Goal: Information Seeking & Learning: Check status

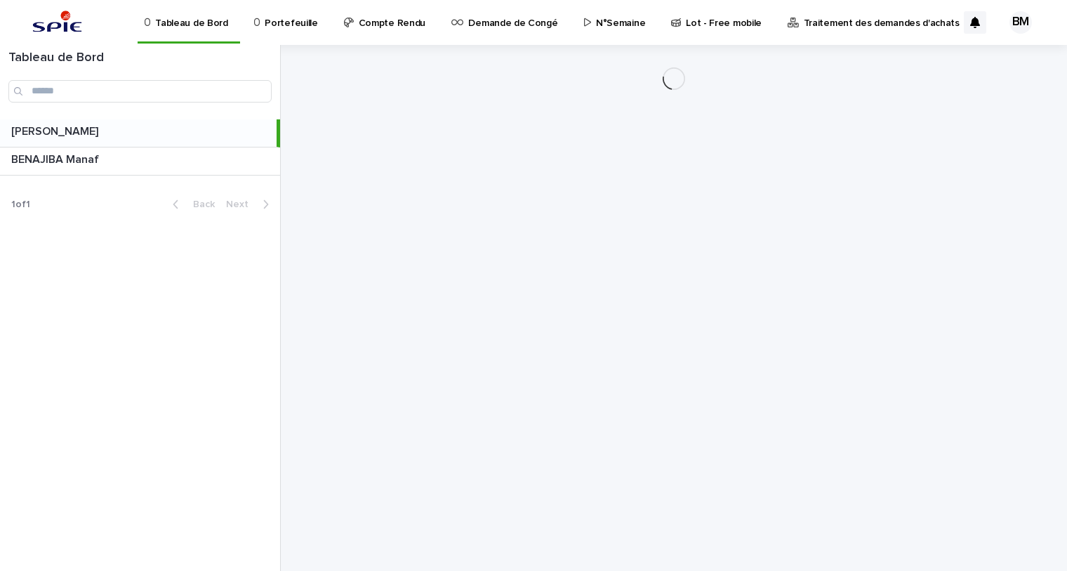
click at [270, 27] on p "Portefeuille" at bounding box center [291, 14] width 53 height 29
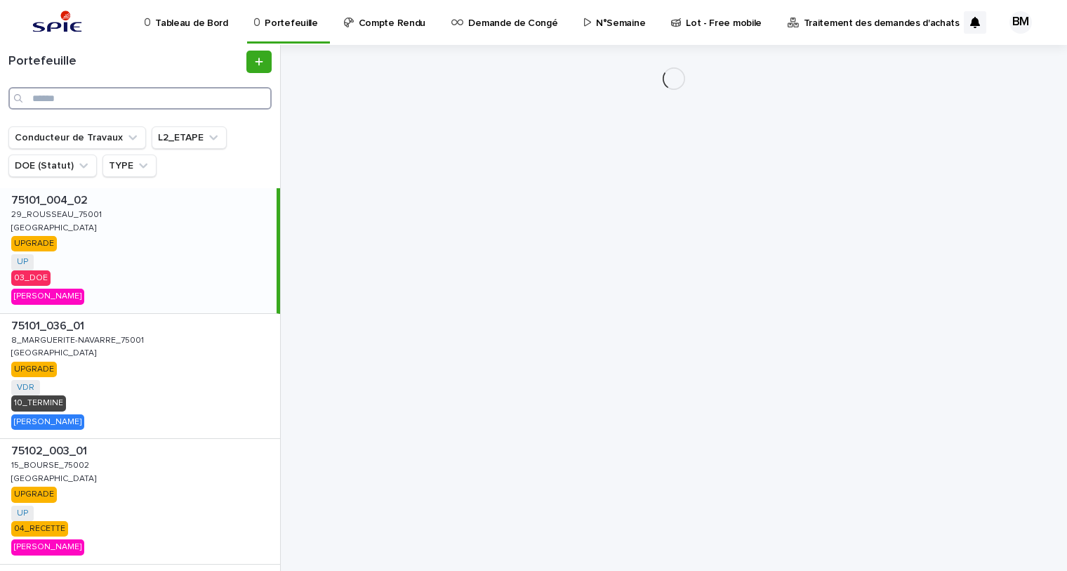
click at [175, 95] on input "Search" at bounding box center [139, 98] width 263 height 22
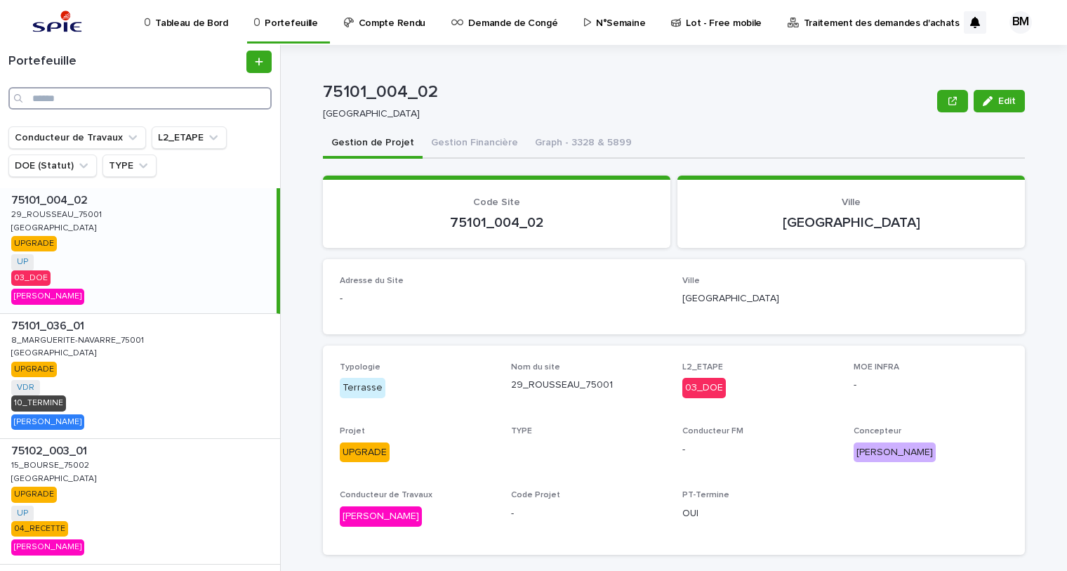
paste input "**********"
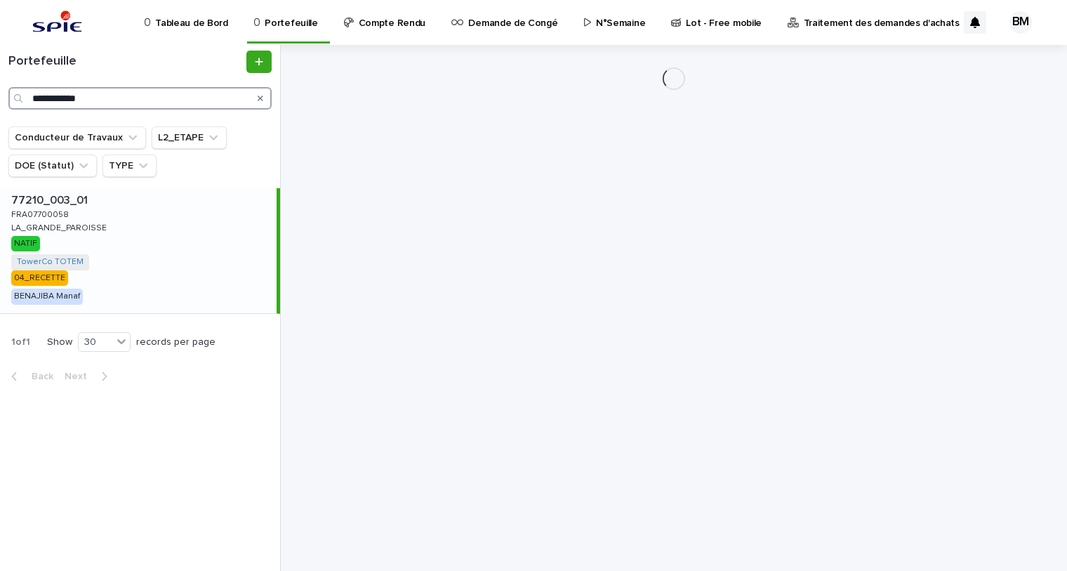
type input "**********"
click at [164, 227] on div "77210_003_01 77210_003_01 FRA07700058 FRA07700058 LA_GRANDE_PAROISSE LA_GRANDE_…" at bounding box center [138, 250] width 277 height 125
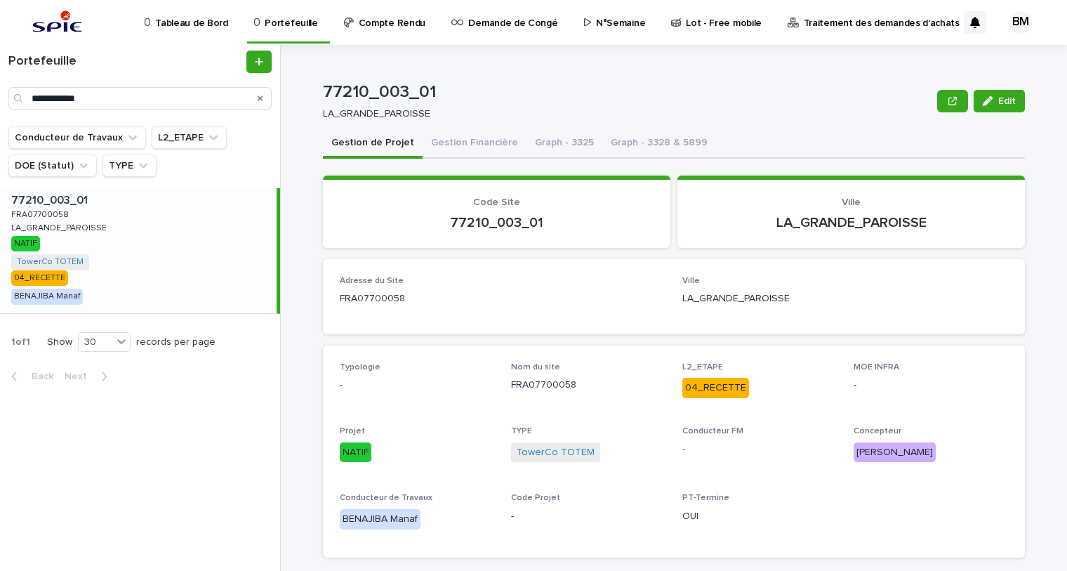
drag, startPoint x: 281, startPoint y: 25, endPoint x: 67, endPoint y: 37, distance: 215.1
click at [281, 25] on p "Portefeuille" at bounding box center [291, 14] width 53 height 29
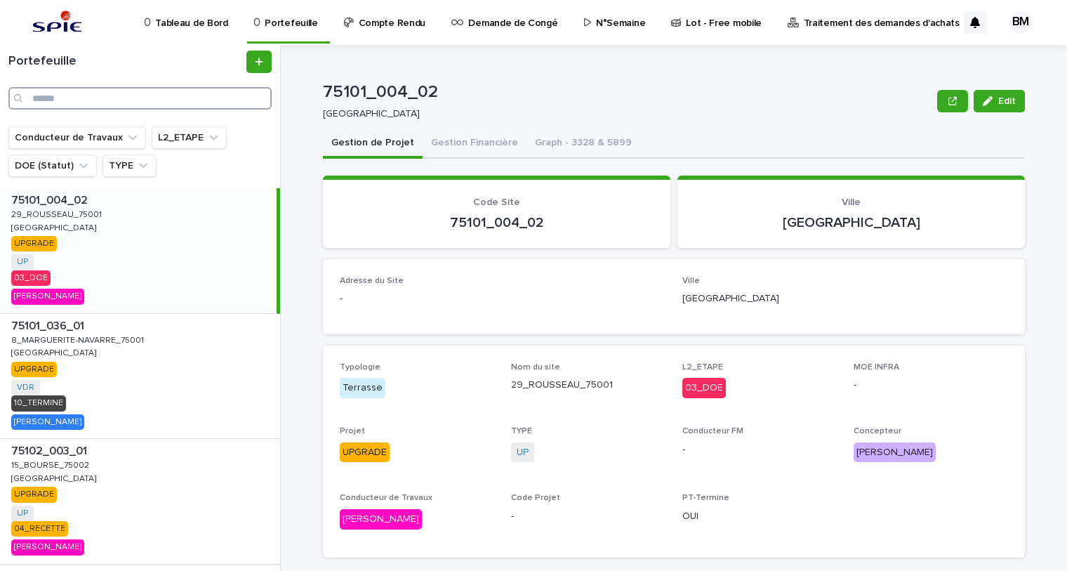
click at [190, 102] on input "Search" at bounding box center [139, 98] width 263 height 22
paste input "**********"
type input "**********"
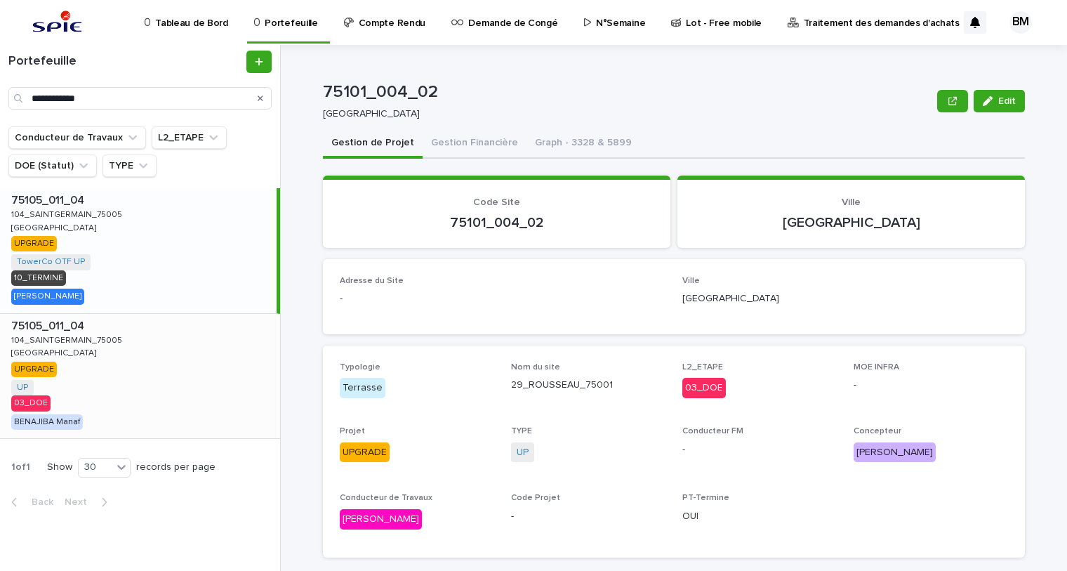
click at [171, 378] on div "75105_011_04 75105_011_04 [GEOGRAPHIC_DATA] UP + 0 03_DOE [GEOGRAPHIC_DATA] Man…" at bounding box center [140, 376] width 280 height 125
click at [453, 147] on button "Gestion Financière" at bounding box center [475, 143] width 104 height 29
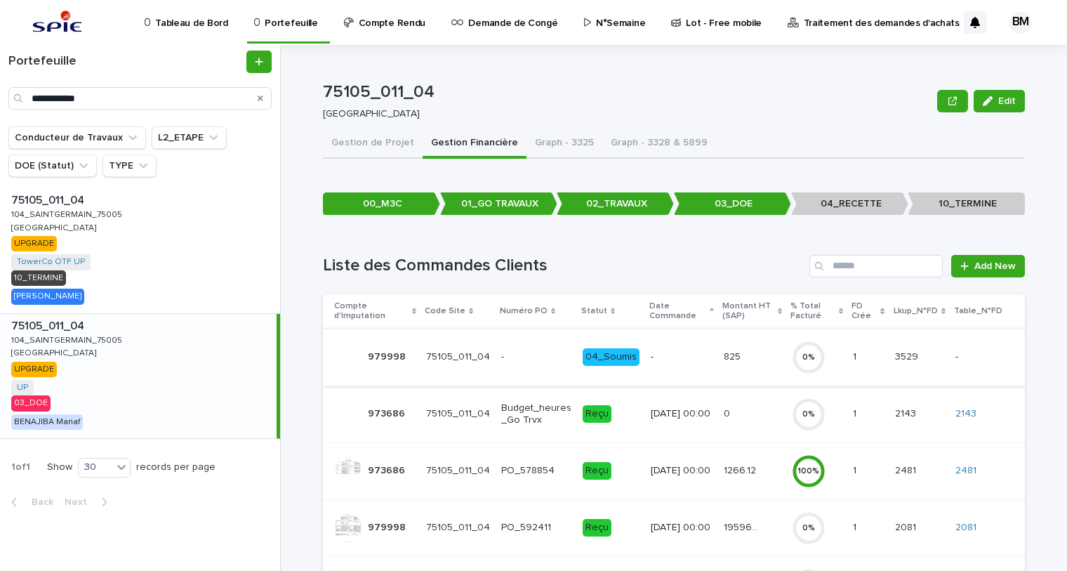
scroll to position [63, 0]
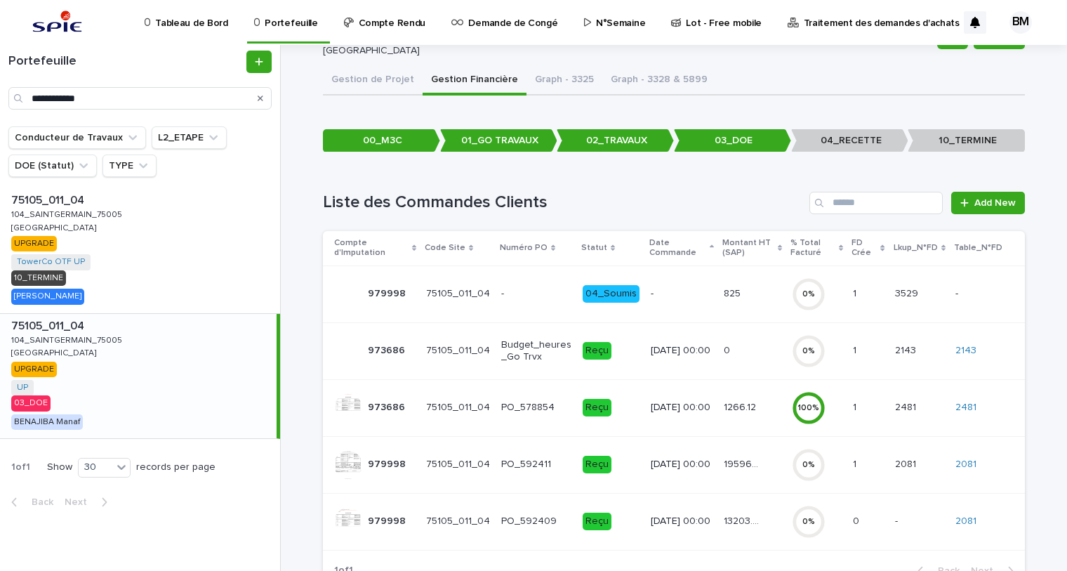
click at [724, 299] on div "825 825" at bounding box center [752, 293] width 56 height 23
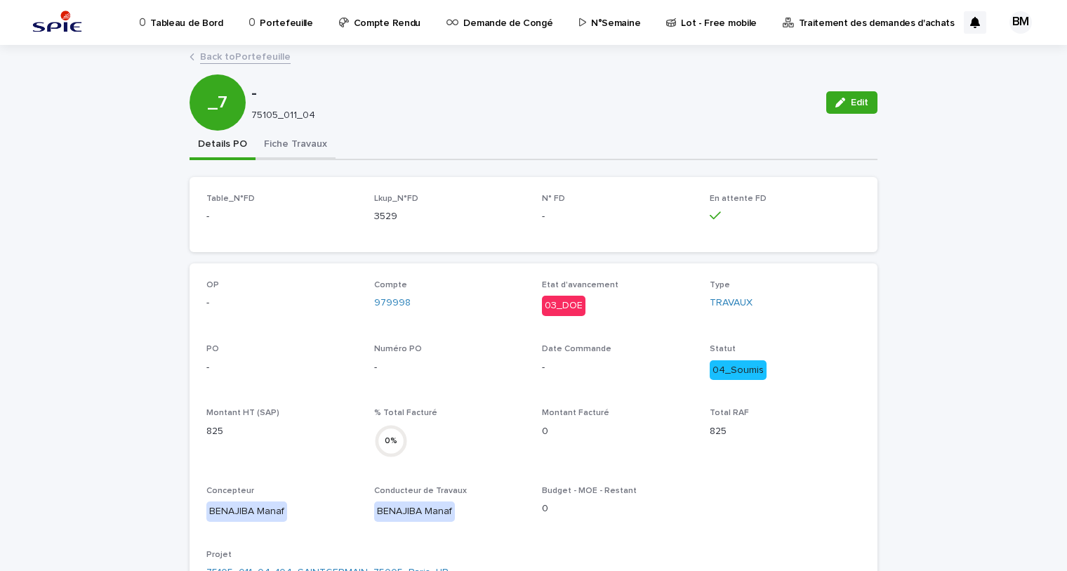
click at [264, 138] on button "Fiche Travaux" at bounding box center [295, 145] width 80 height 29
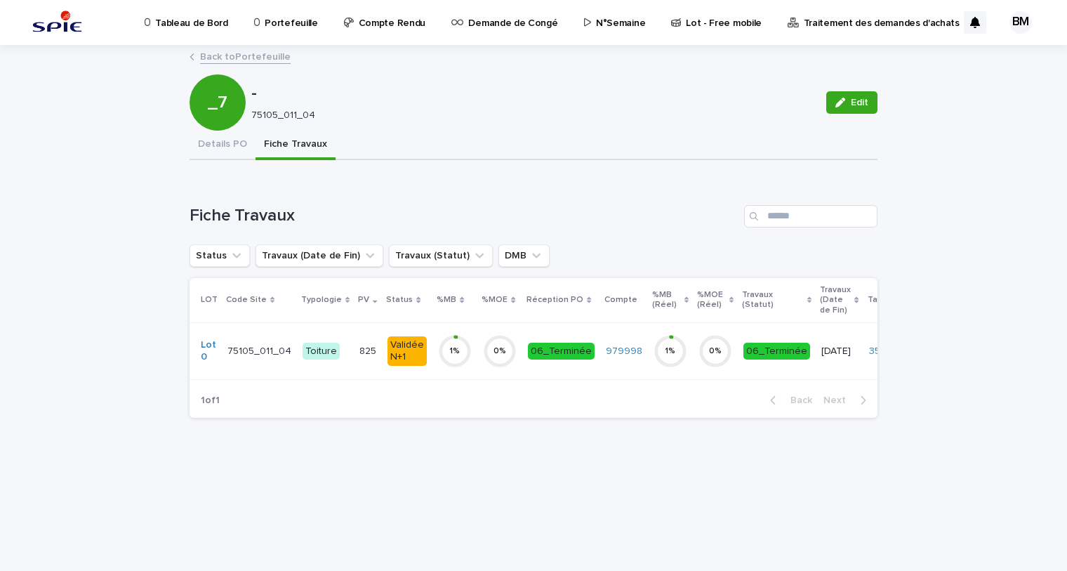
click at [361, 349] on p "825" at bounding box center [369, 350] width 20 height 15
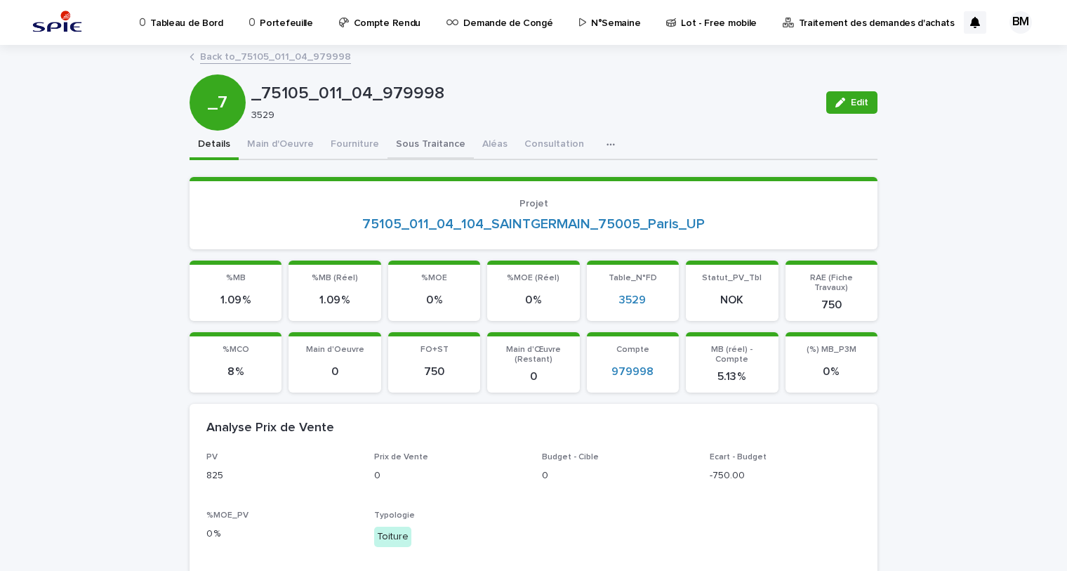
click at [405, 147] on button "Sous Traitance" at bounding box center [430, 145] width 86 height 29
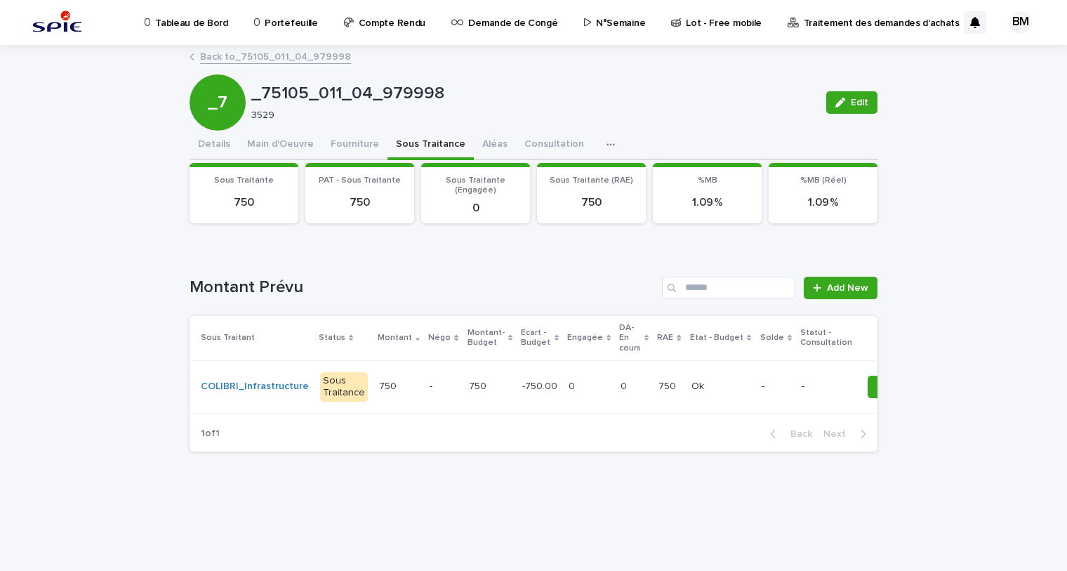
click at [312, 56] on link "Back to _75105_011_04_979998" at bounding box center [275, 56] width 151 height 16
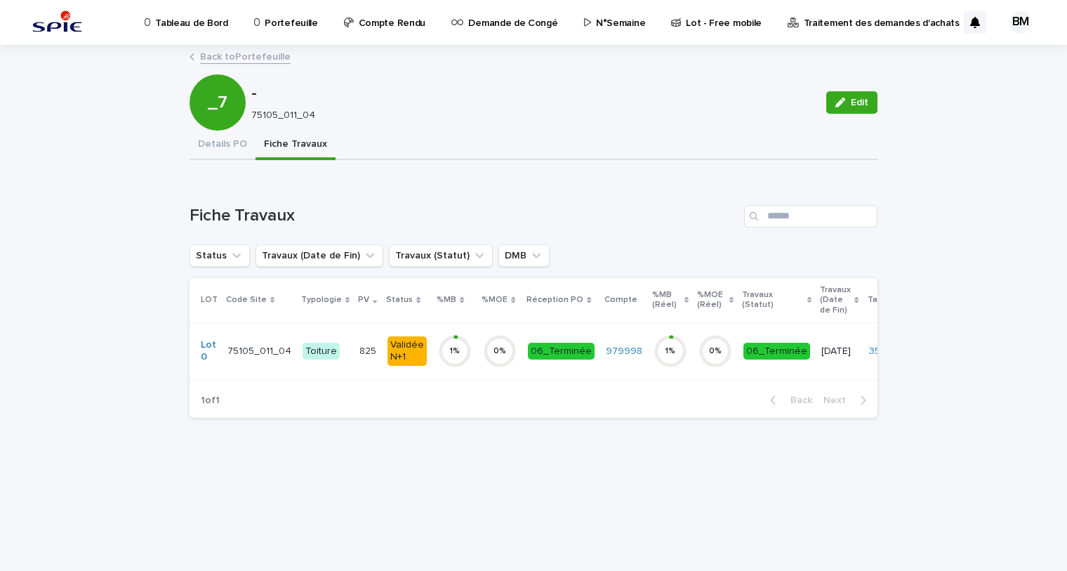
click at [370, 348] on p "825" at bounding box center [369, 350] width 20 height 15
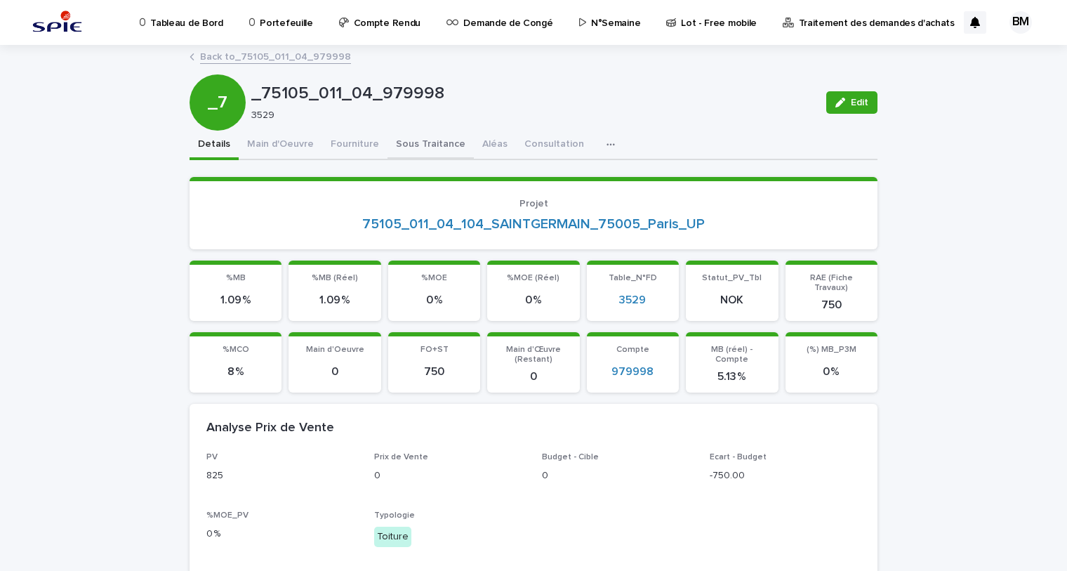
click at [411, 131] on button "Sous Traitance" at bounding box center [430, 145] width 86 height 29
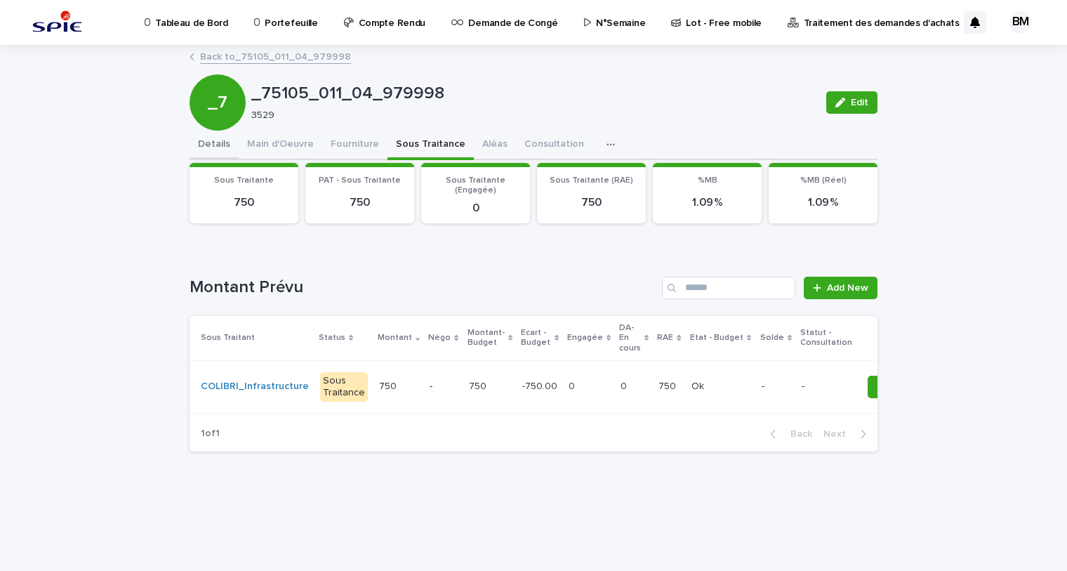
click at [227, 140] on button "Details" at bounding box center [214, 145] width 49 height 29
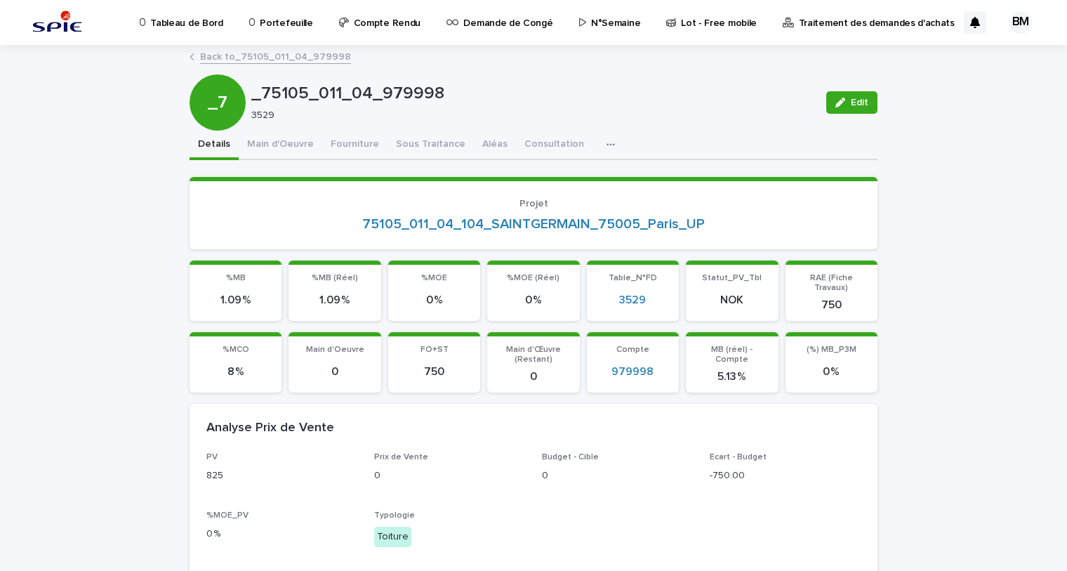
click at [281, 57] on link "Back to _75105_011_04_979998" at bounding box center [275, 56] width 151 height 16
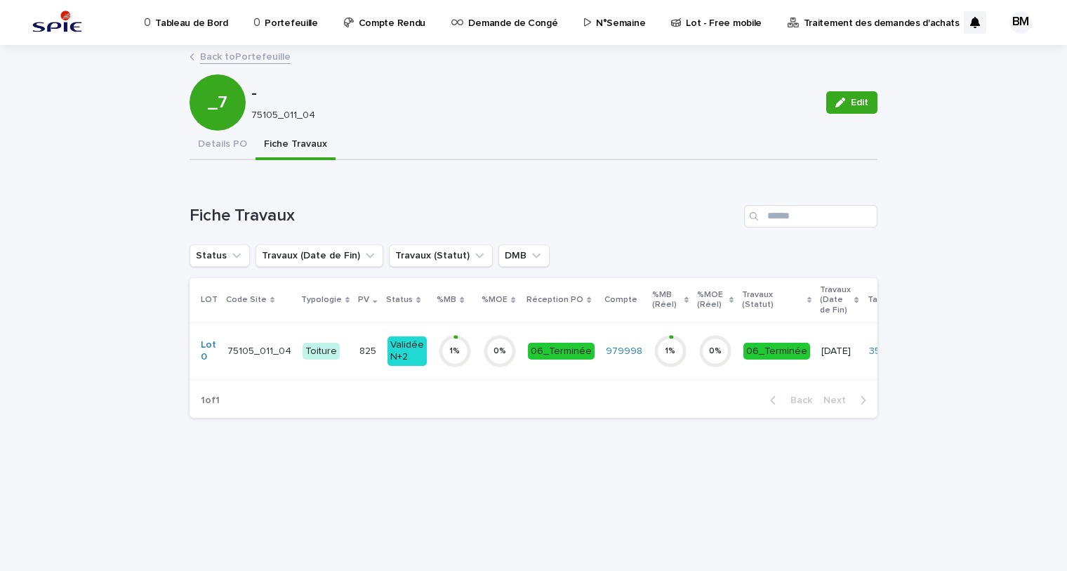
click at [234, 53] on link "Back to Portefeuille" at bounding box center [245, 56] width 91 height 16
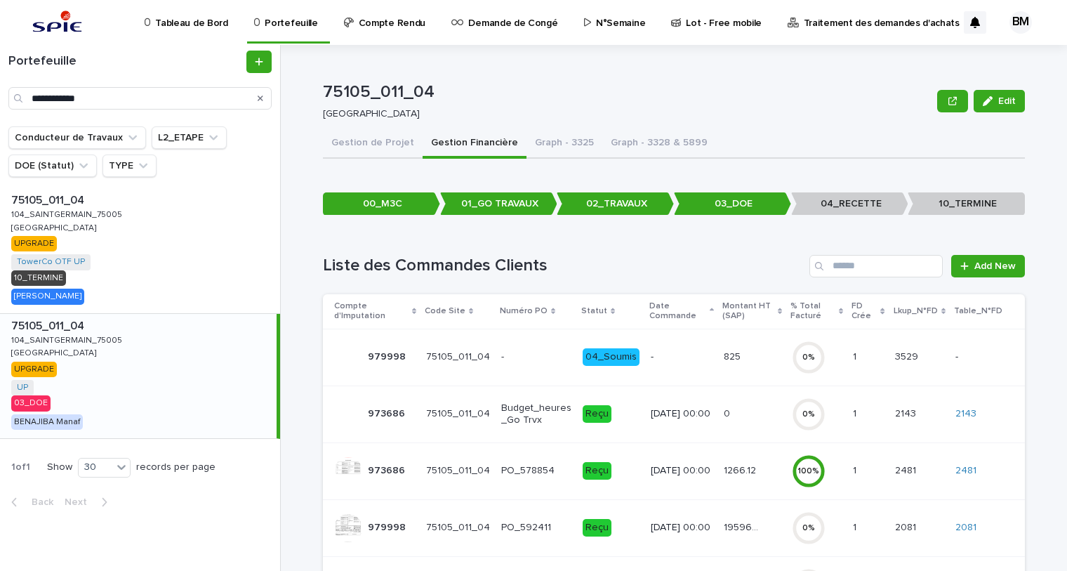
click at [533, 353] on p "-" at bounding box center [536, 357] width 70 height 12
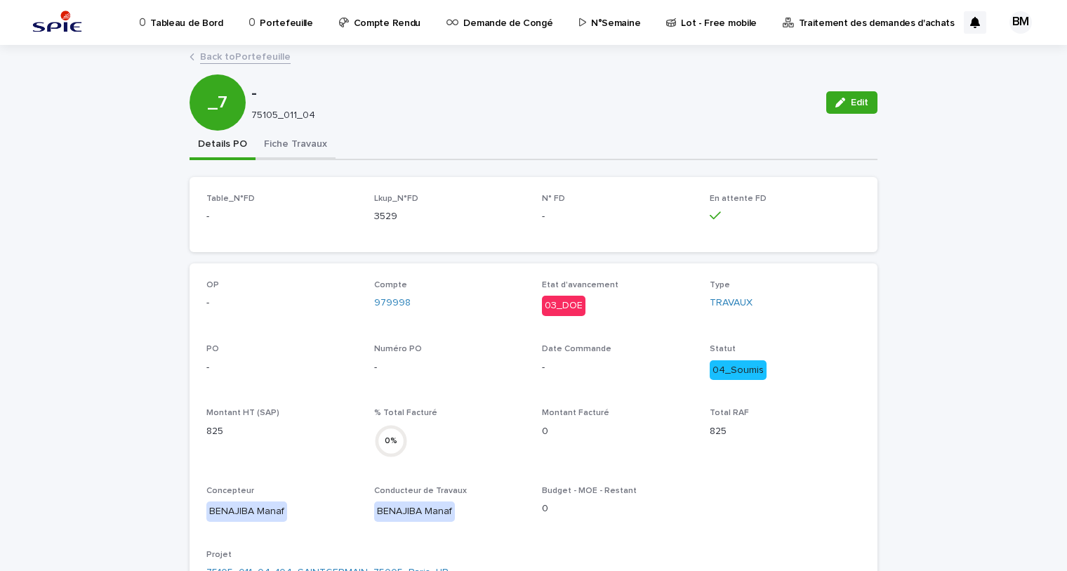
click at [281, 142] on button "Fiche Travaux" at bounding box center [295, 145] width 80 height 29
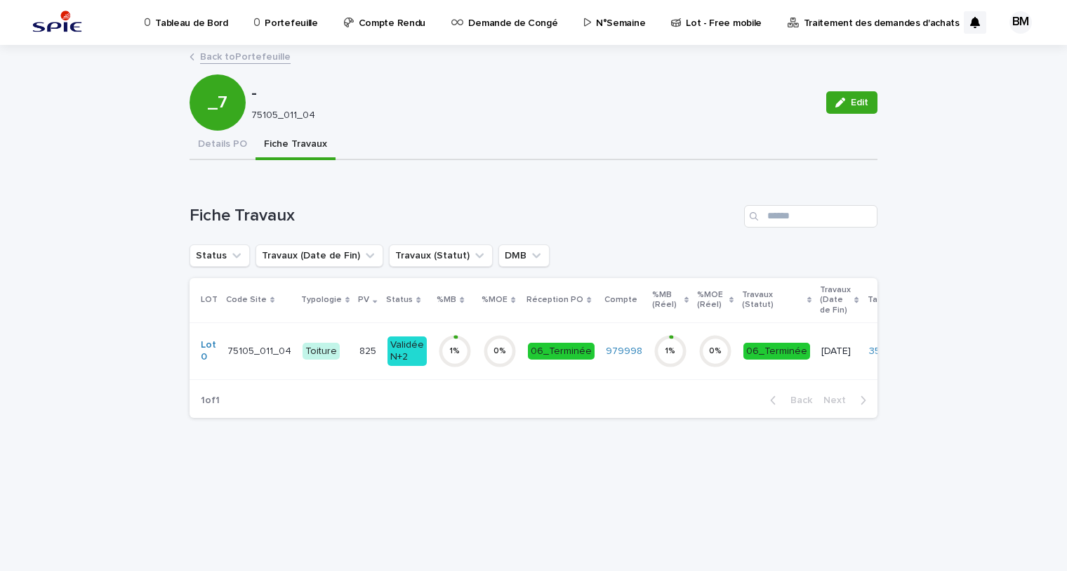
click at [359, 348] on p "825" at bounding box center [369, 350] width 20 height 15
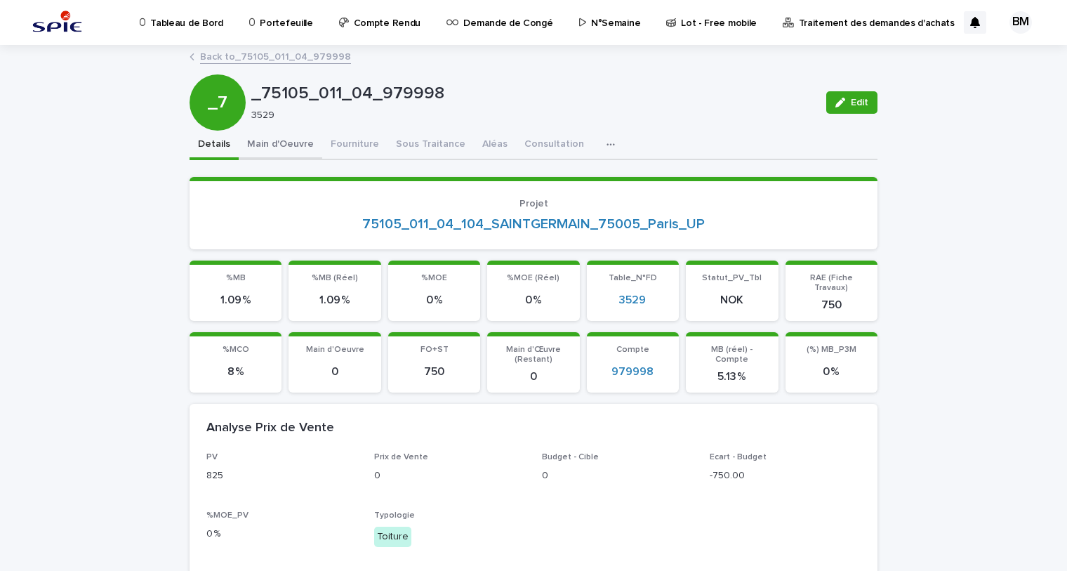
click at [284, 133] on button "Main d'Oeuvre" at bounding box center [281, 145] width 84 height 29
